Goal: Information Seeking & Learning: Learn about a topic

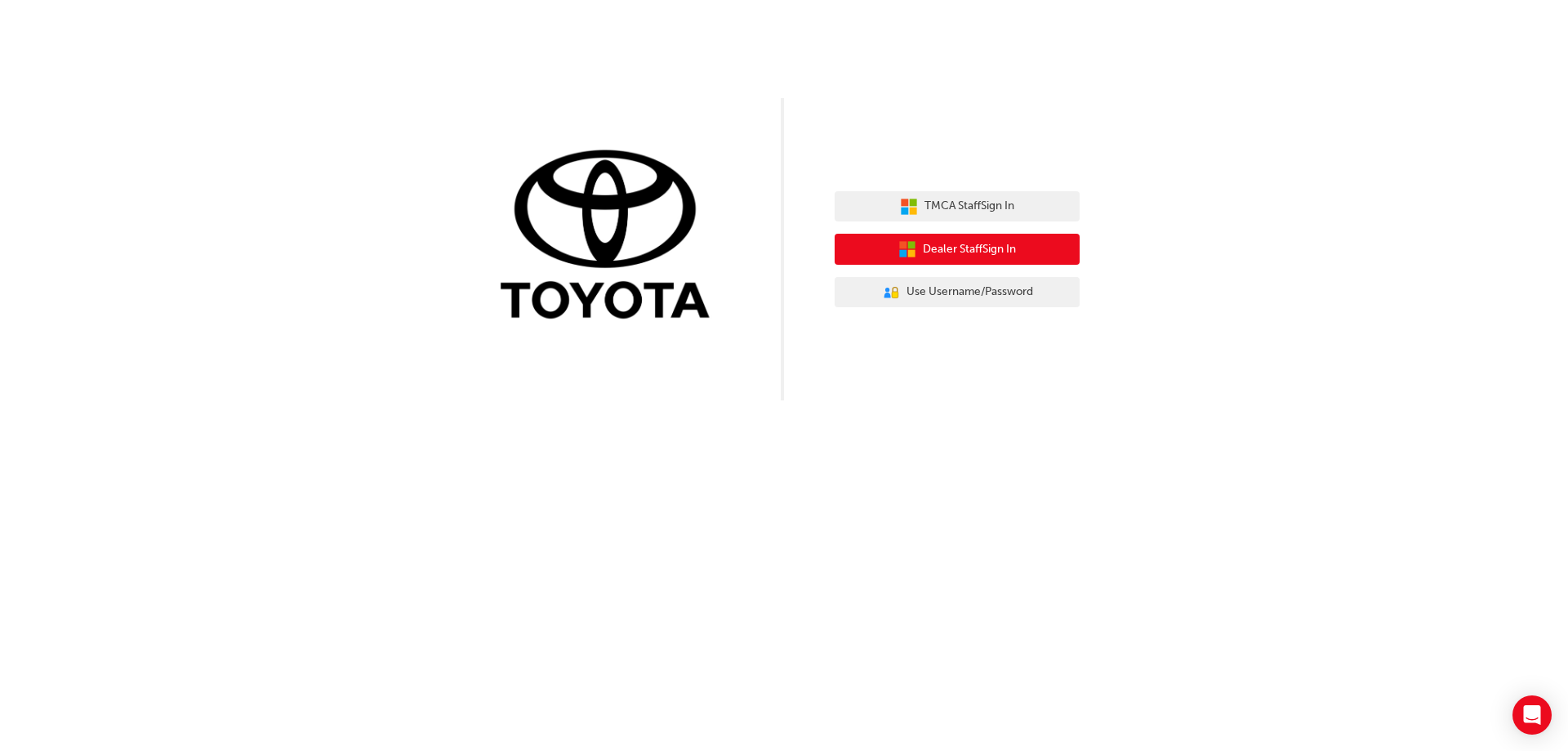
click at [942, 254] on span "Dealer Staff Sign In" at bounding box center [969, 249] width 93 height 19
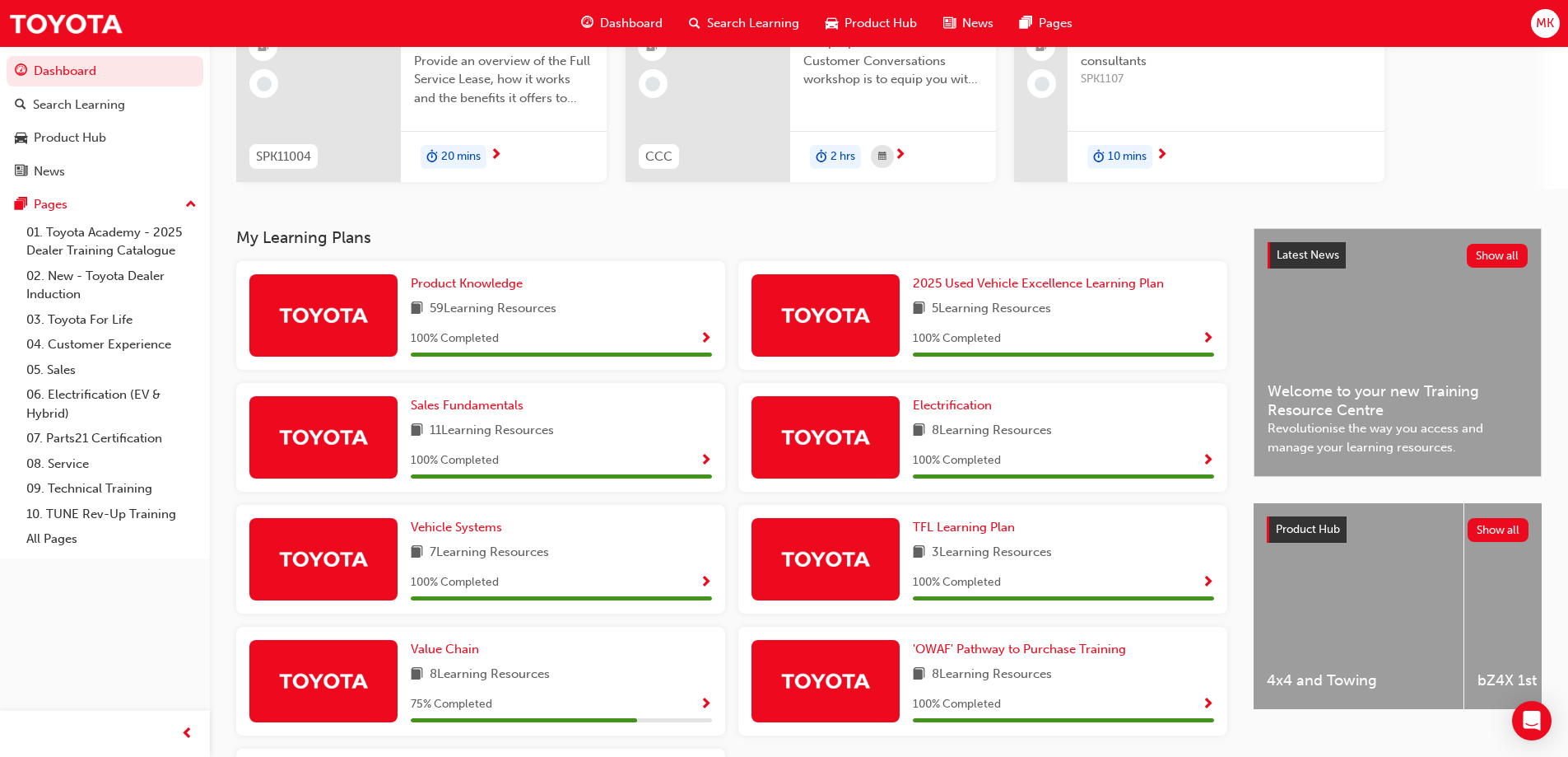
scroll to position [329, 0]
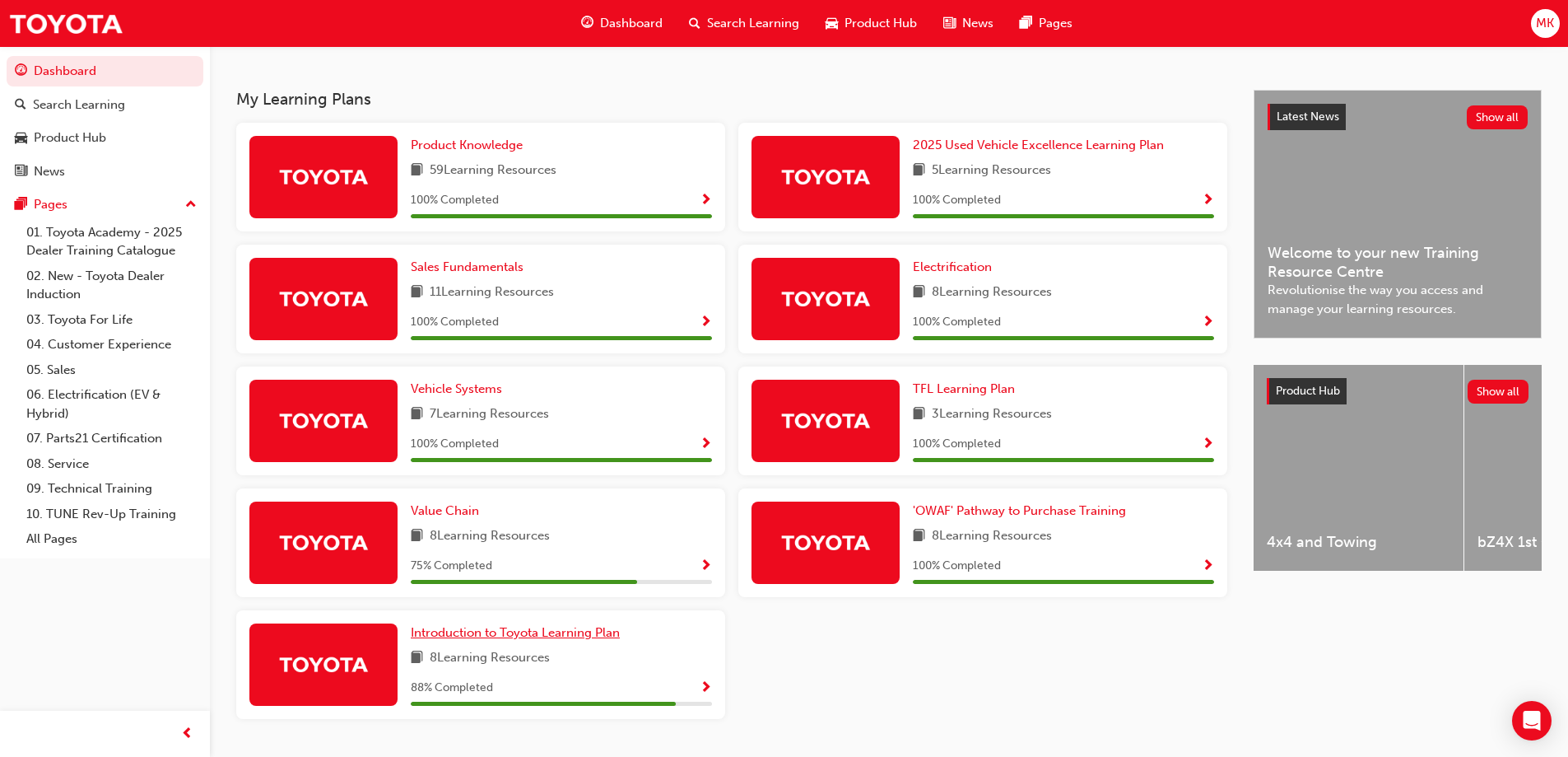
click at [513, 630] on span "Introduction to Toyota Learning Plan" at bounding box center [515, 633] width 209 height 15
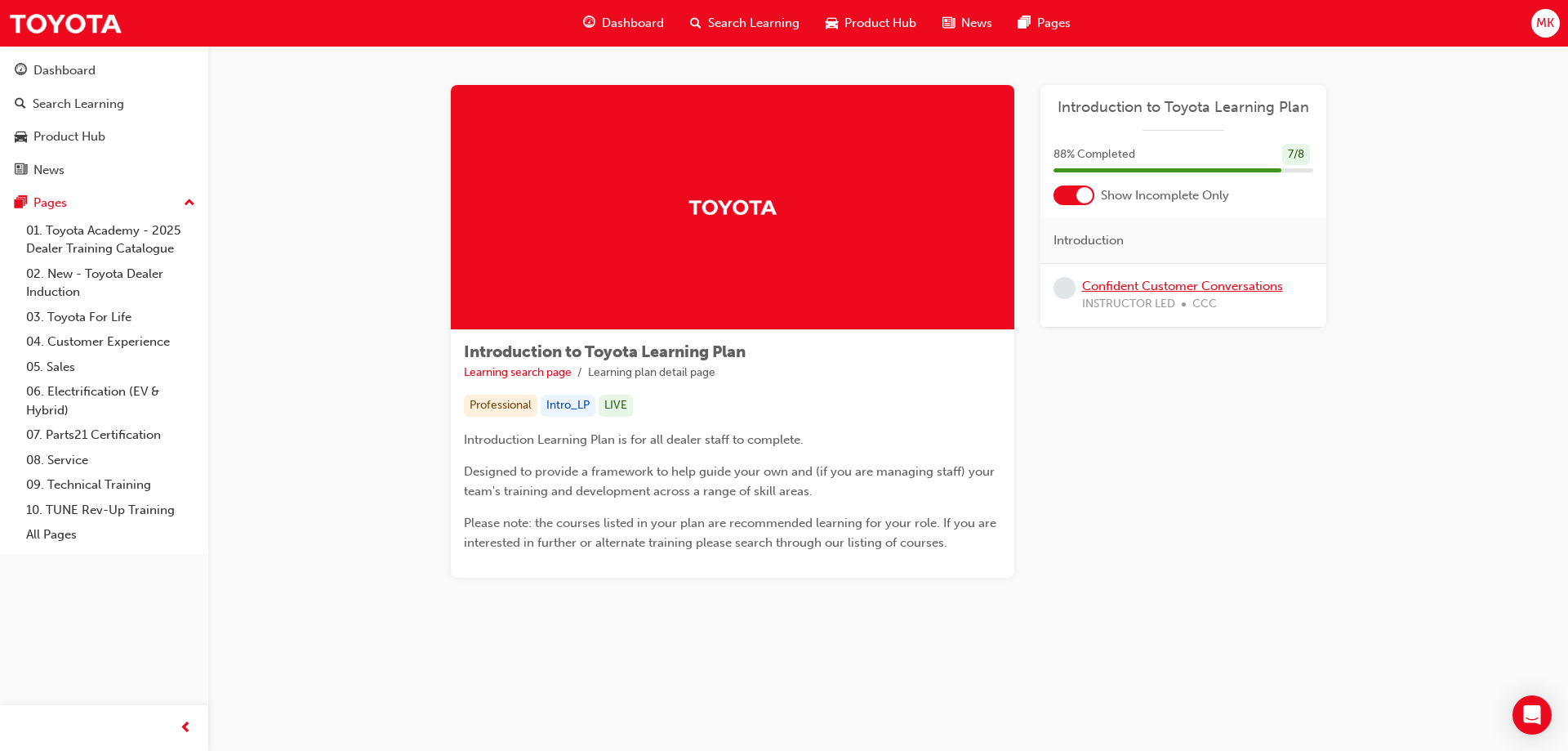
click at [1182, 285] on link "Confident Customer Conversations" at bounding box center [1182, 286] width 201 height 15
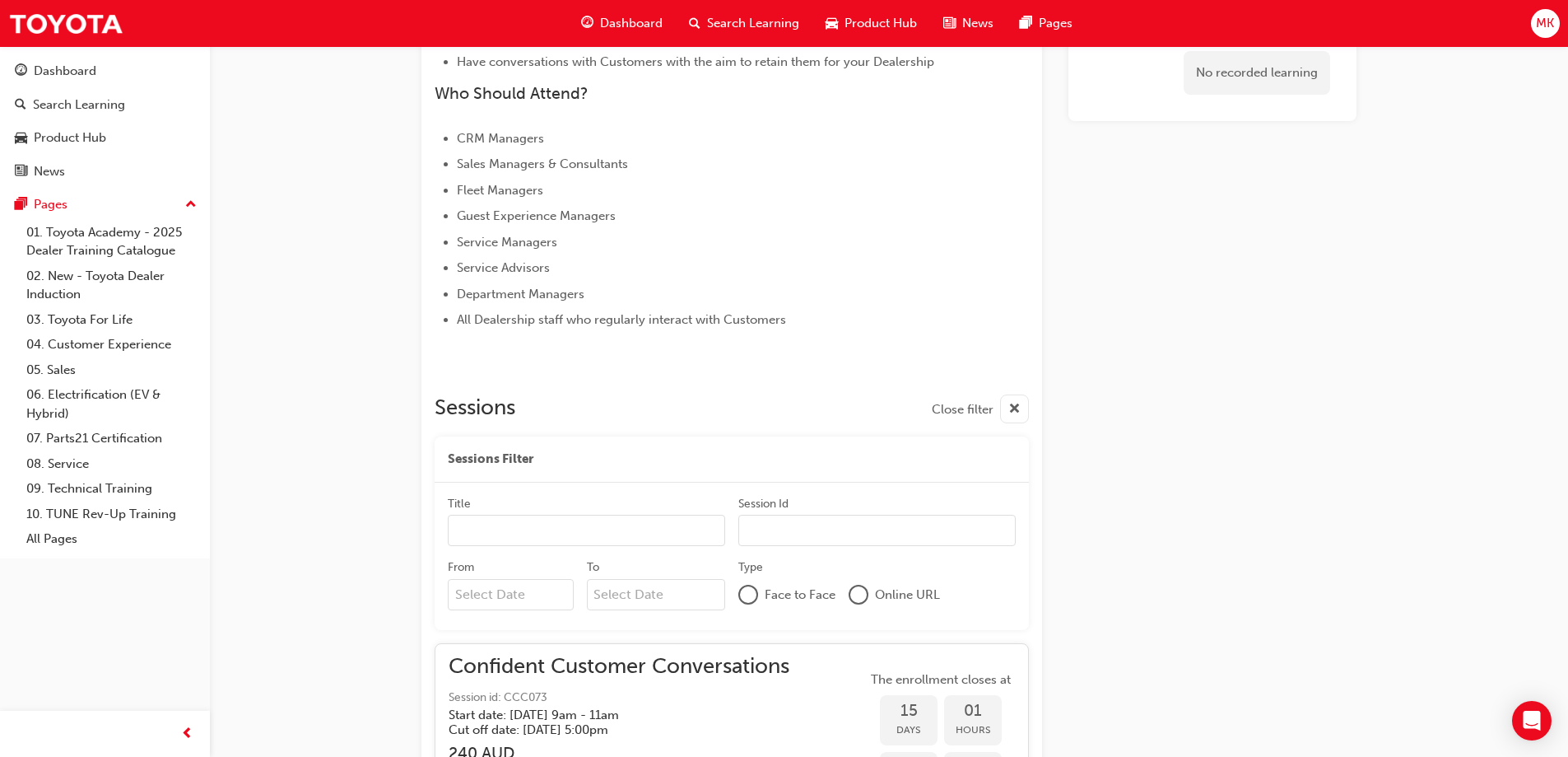
scroll to position [708, 0]
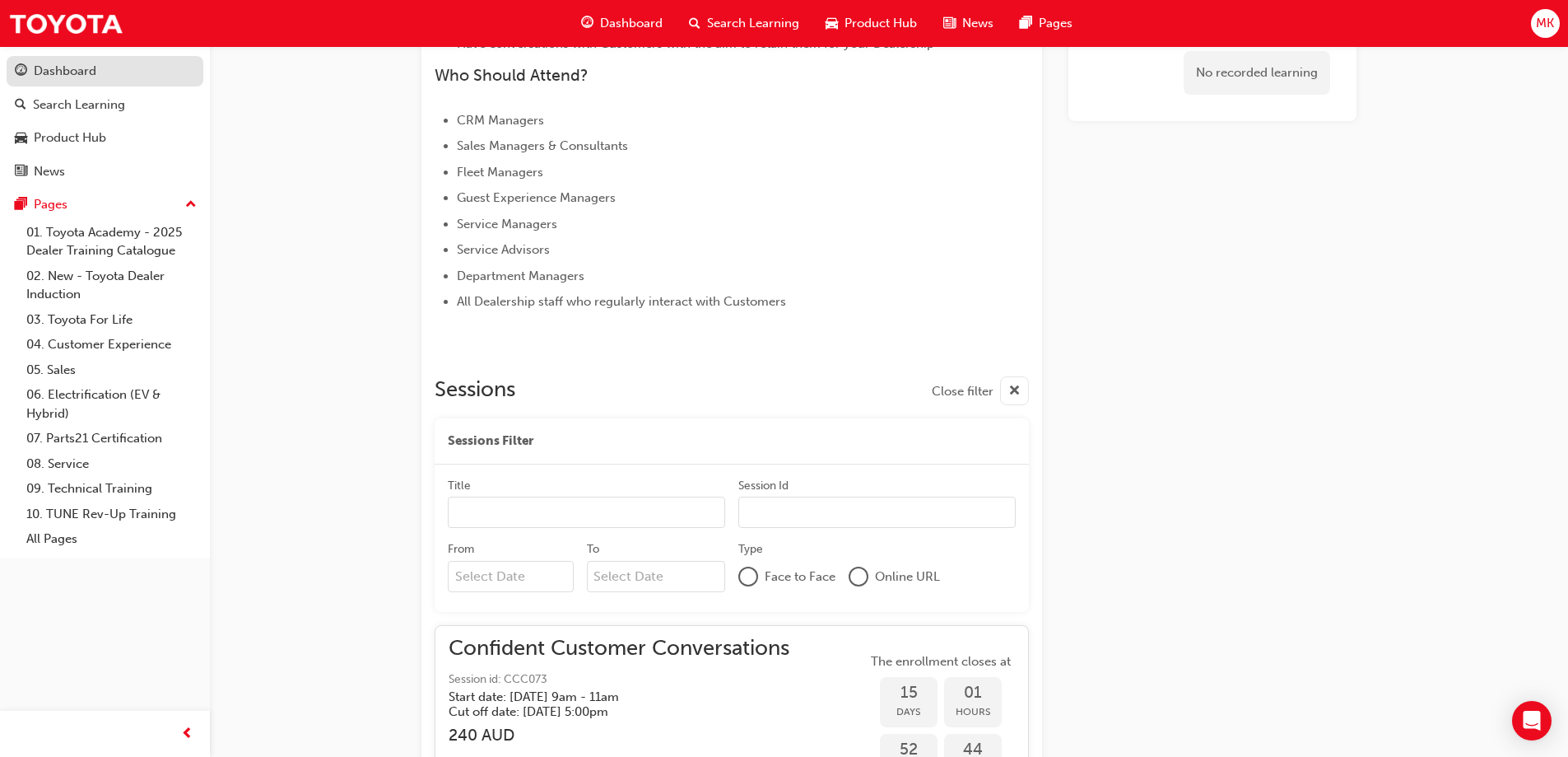
click at [89, 62] on div "Dashboard" at bounding box center [65, 70] width 62 height 19
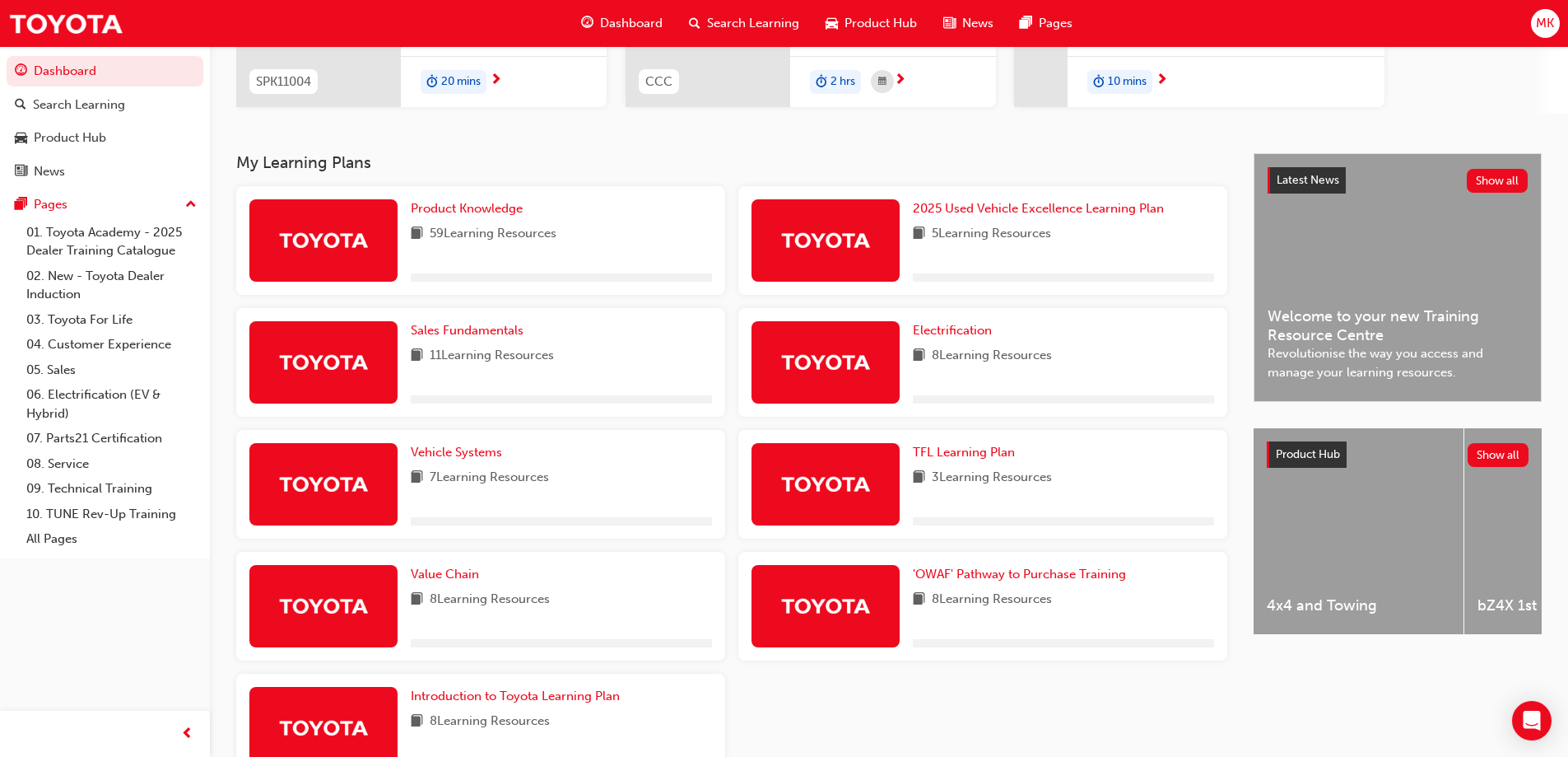
scroll to position [372, 0]
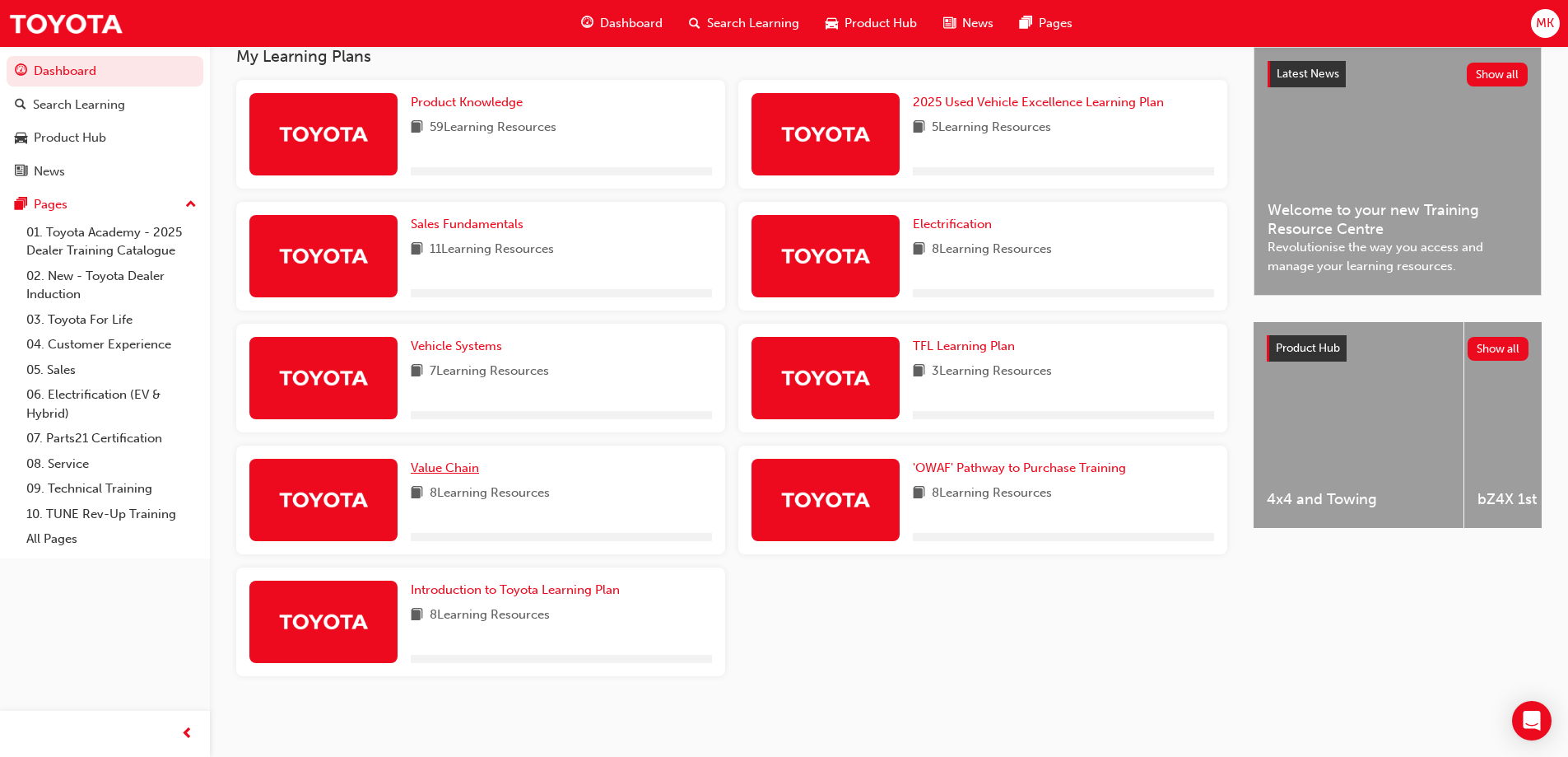
click at [451, 467] on span "Value Chain" at bounding box center [445, 468] width 68 height 15
